Goal: Task Accomplishment & Management: Manage account settings

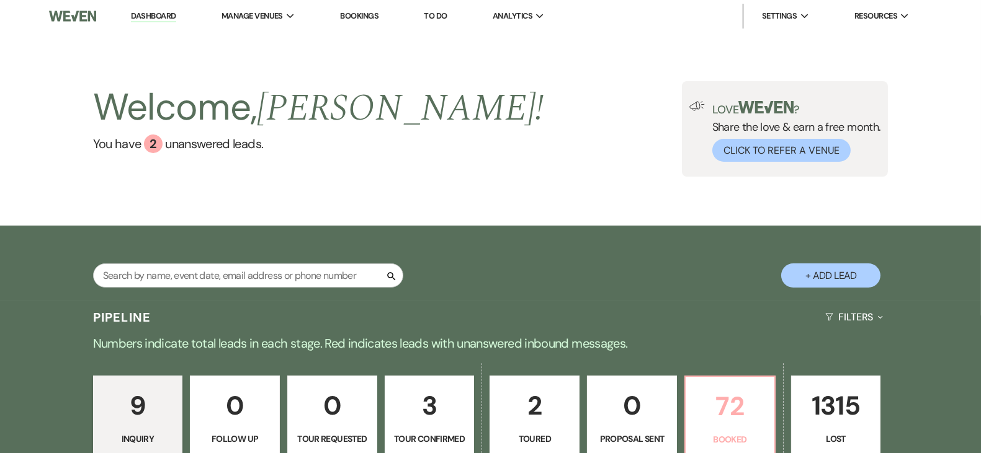
click at [736, 388] on p "72" at bounding box center [730, 407] width 74 height 42
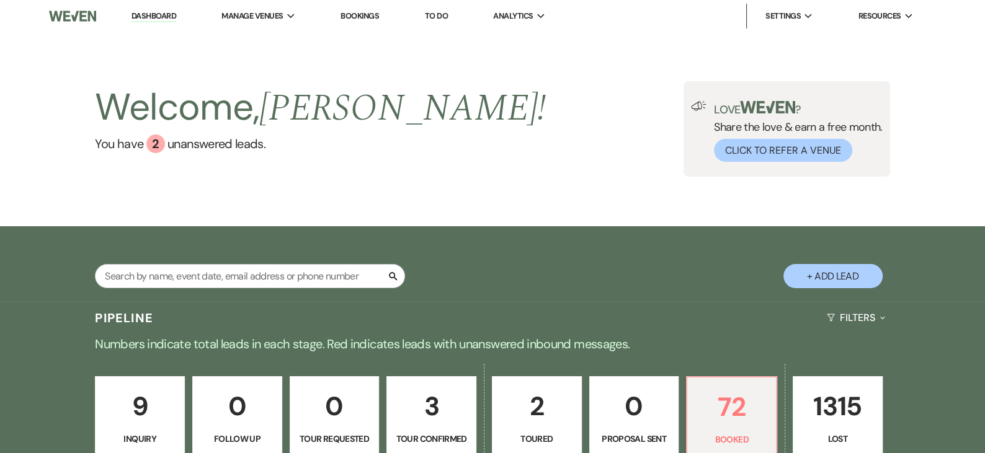
scroll to position [120, 0]
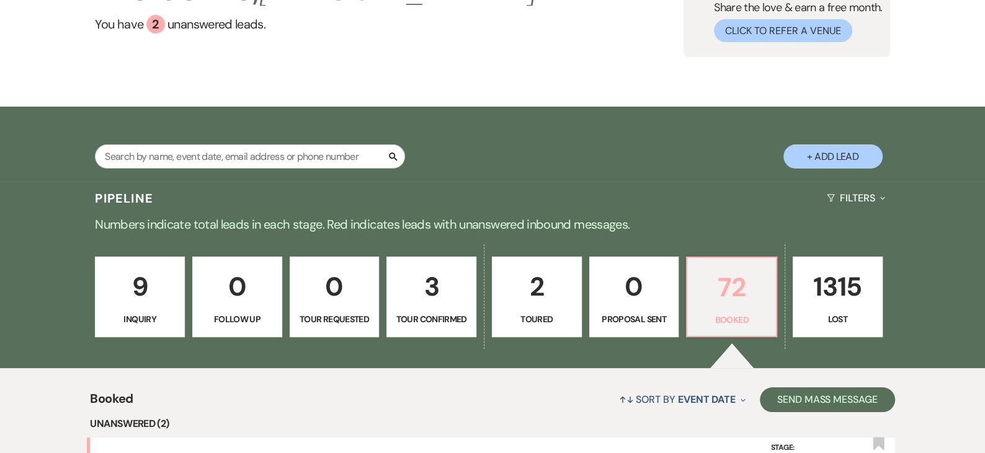
click at [725, 323] on p "Booked" at bounding box center [732, 320] width 74 height 14
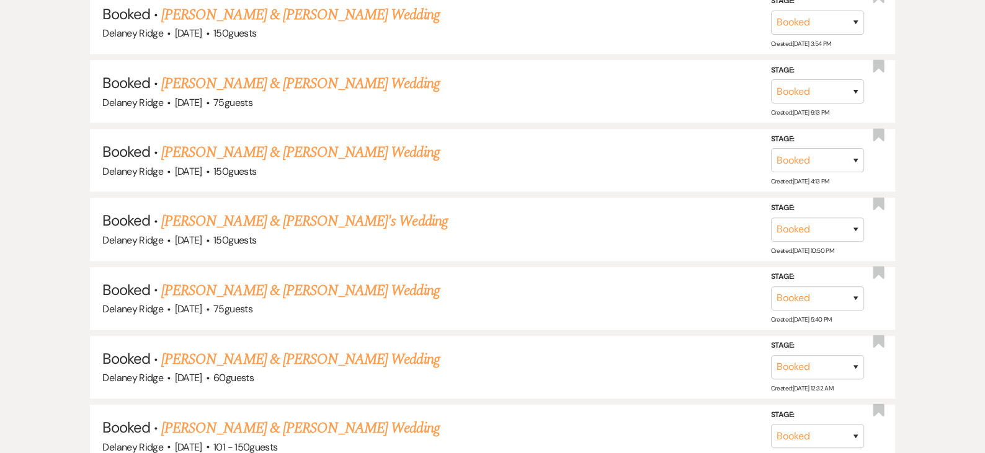
scroll to position [790, 0]
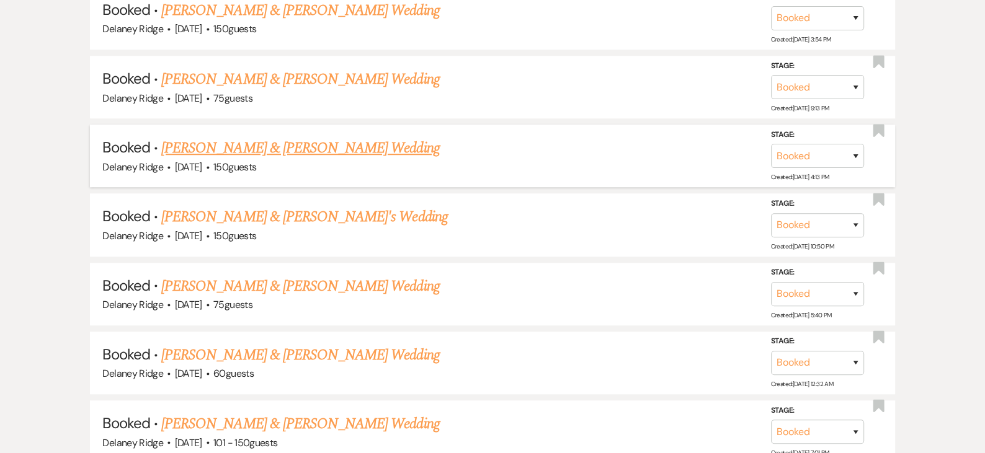
click at [377, 150] on link "[PERSON_NAME] & [PERSON_NAME] Wedding" at bounding box center [300, 148] width 278 height 22
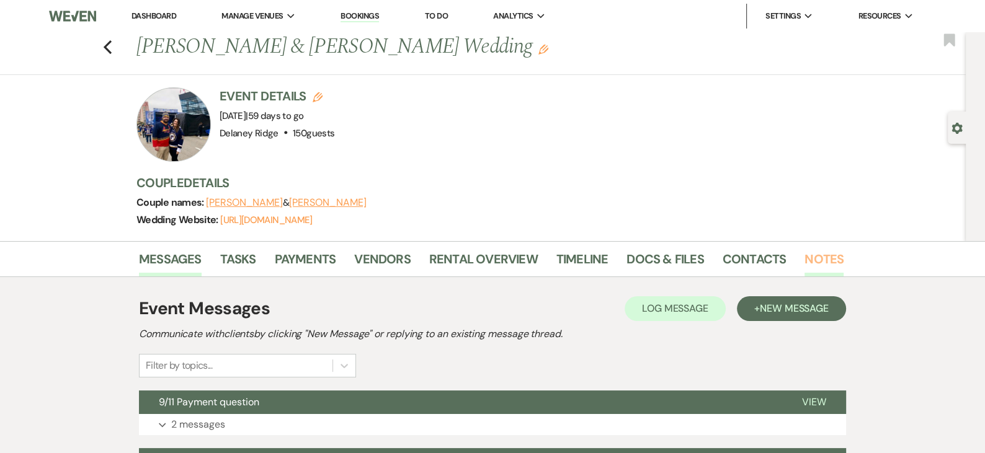
click at [824, 258] on link "Notes" at bounding box center [824, 262] width 39 height 27
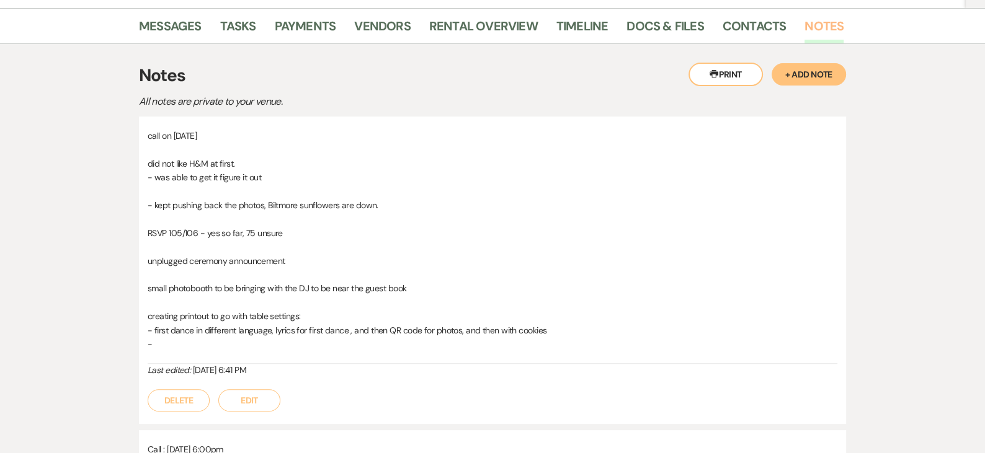
scroll to position [234, 0]
click at [801, 69] on button "+ Add Note" at bounding box center [809, 73] width 74 height 22
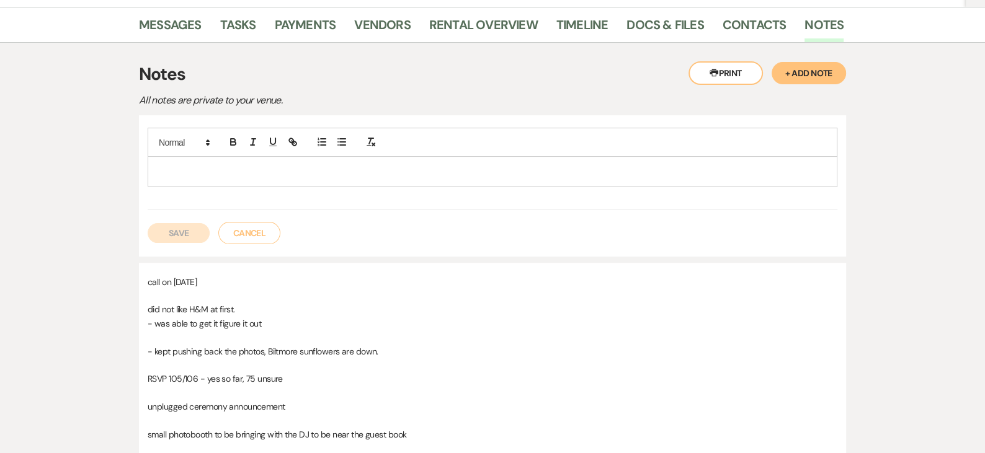
click at [307, 161] on div at bounding box center [492, 171] width 689 height 29
